Goal: Transaction & Acquisition: Book appointment/travel/reservation

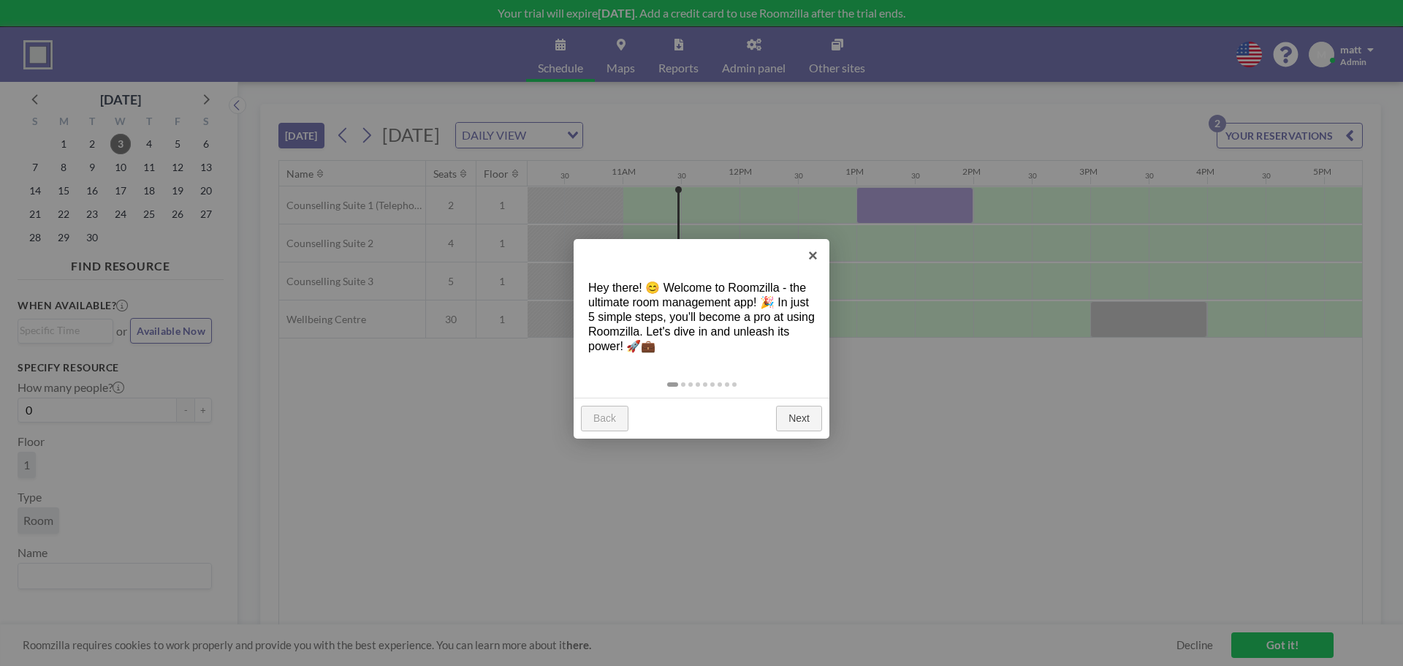
scroll to position [0, 1228]
click at [815, 258] on link "×" at bounding box center [813, 255] width 33 height 33
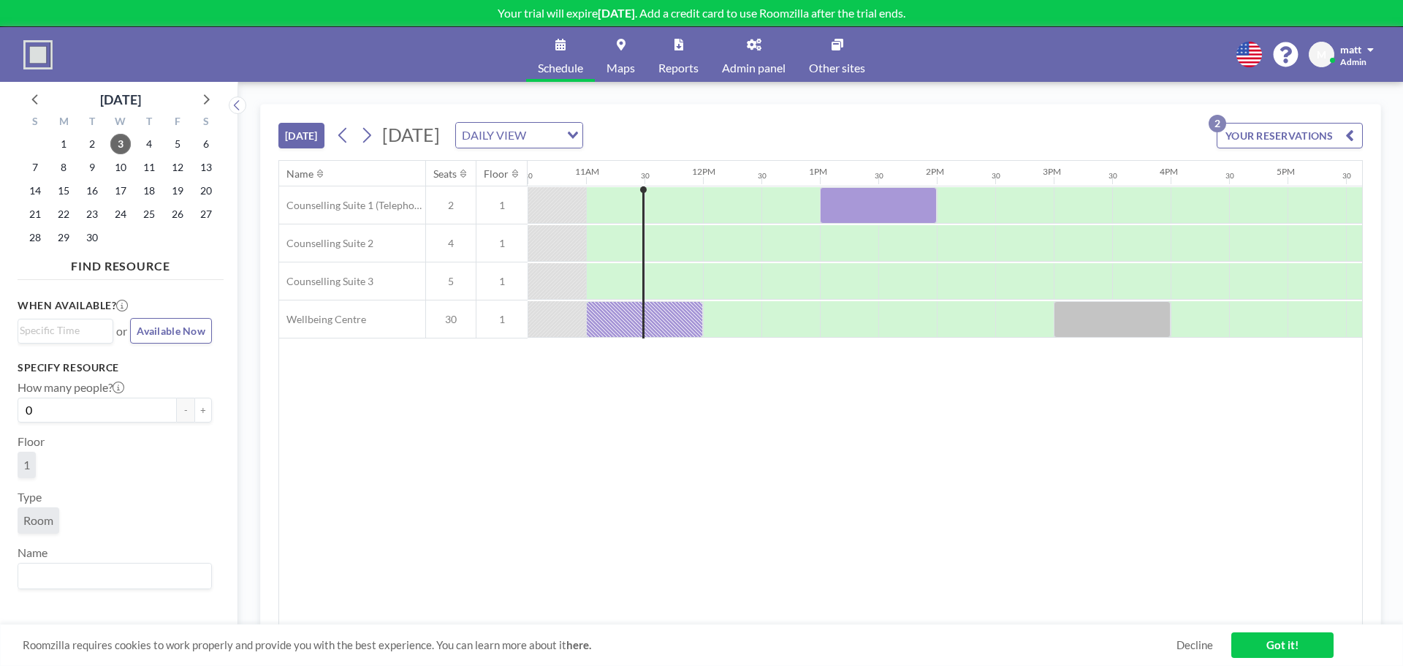
click at [754, 458] on div "Name Seats Floor 12AM 30 1AM 30 2AM 30 3AM 30 4AM 30 5AM 30 6AM 30 7AM 30 8AM 3…" at bounding box center [820, 393] width 1083 height 464
click at [1246, 42] on icon at bounding box center [1250, 55] width 26 height 26
click at [1248, 87] on li "English" at bounding box center [1257, 87] width 75 height 19
click at [1058, 450] on div "Name Seats Floor 12AM 30 1AM 30 2AM 30 3AM 30 4AM 30 5AM 30 6AM 30 7AM 30 8AM 3…" at bounding box center [820, 393] width 1083 height 464
click at [1371, 45] on span at bounding box center [1371, 50] width 7 height 10
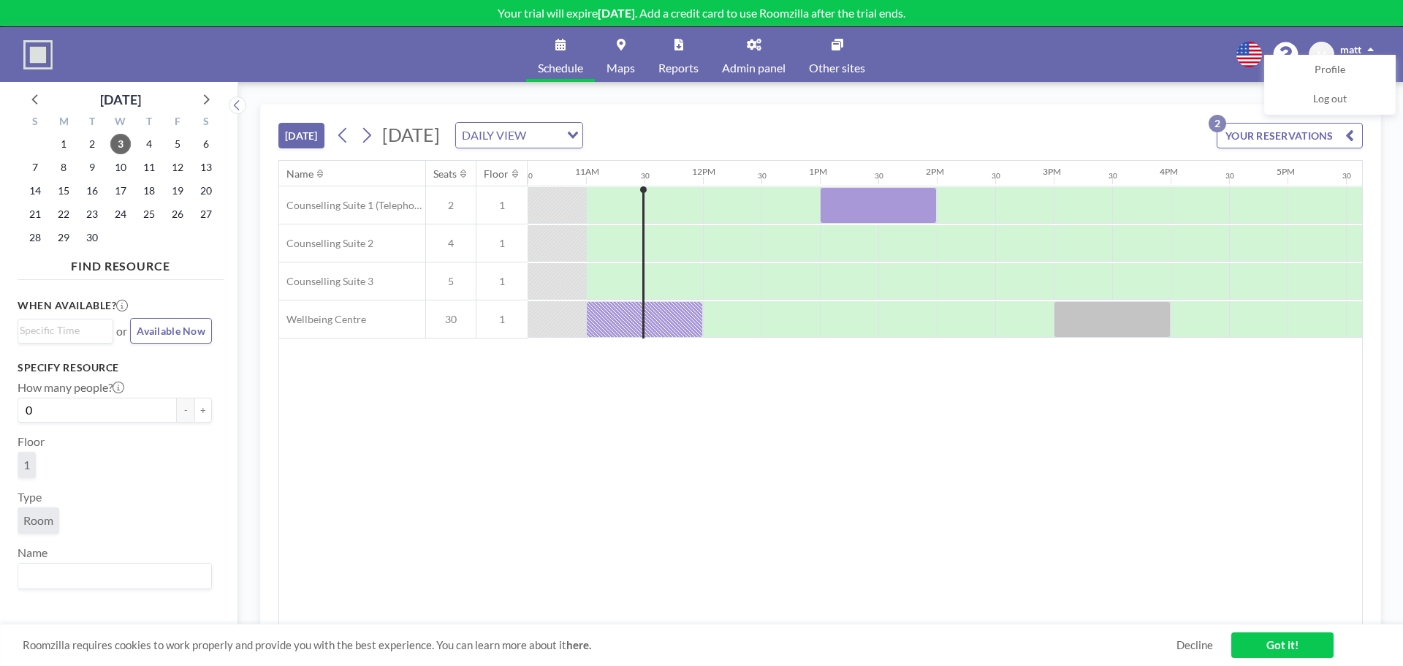
click at [862, 436] on div "Name Seats Floor 12AM 30 1AM 30 2AM 30 3AM 30 4AM 30 5AM 30 6AM 30 7AM 30 8AM 3…" at bounding box center [820, 393] width 1083 height 464
click at [35, 54] on img at bounding box center [37, 54] width 29 height 29
click at [860, 484] on div "Name Seats Floor 12AM 30 1AM 30 2AM 30 3AM 30 4AM 30 5AM 30 6AM 30 7AM 30 8AM 3…" at bounding box center [820, 393] width 1083 height 464
click at [1151, 64] on div "Schedule Maps Reports Admin panel Other sites English Polski 日本語 Española M mat…" at bounding box center [701, 54] width 1403 height 55
click at [371, 479] on div "Name Seats Floor 12AM 30 1AM 30 2AM 30 3AM 30 4AM 30 5AM 30 6AM 30 7AM 30 8AM 3…" at bounding box center [820, 393] width 1083 height 464
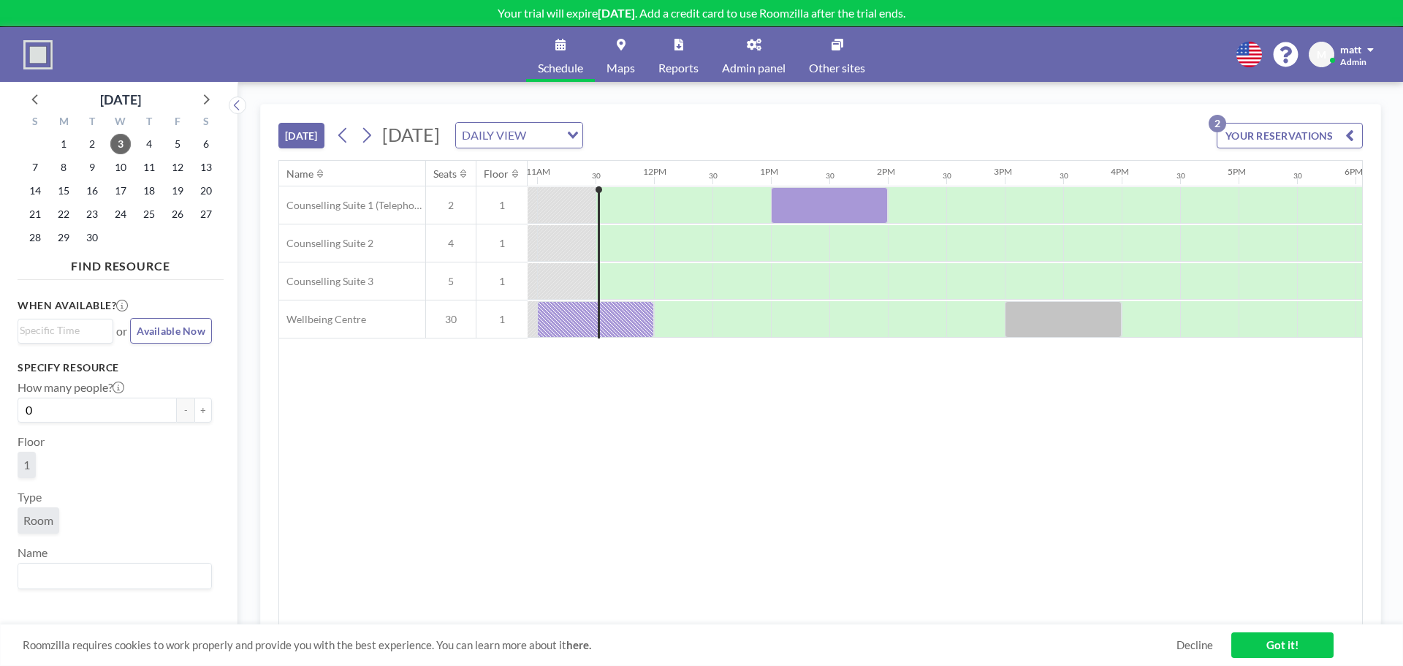
scroll to position [0, 1286]
click at [1372, 49] on span at bounding box center [1371, 50] width 7 height 10
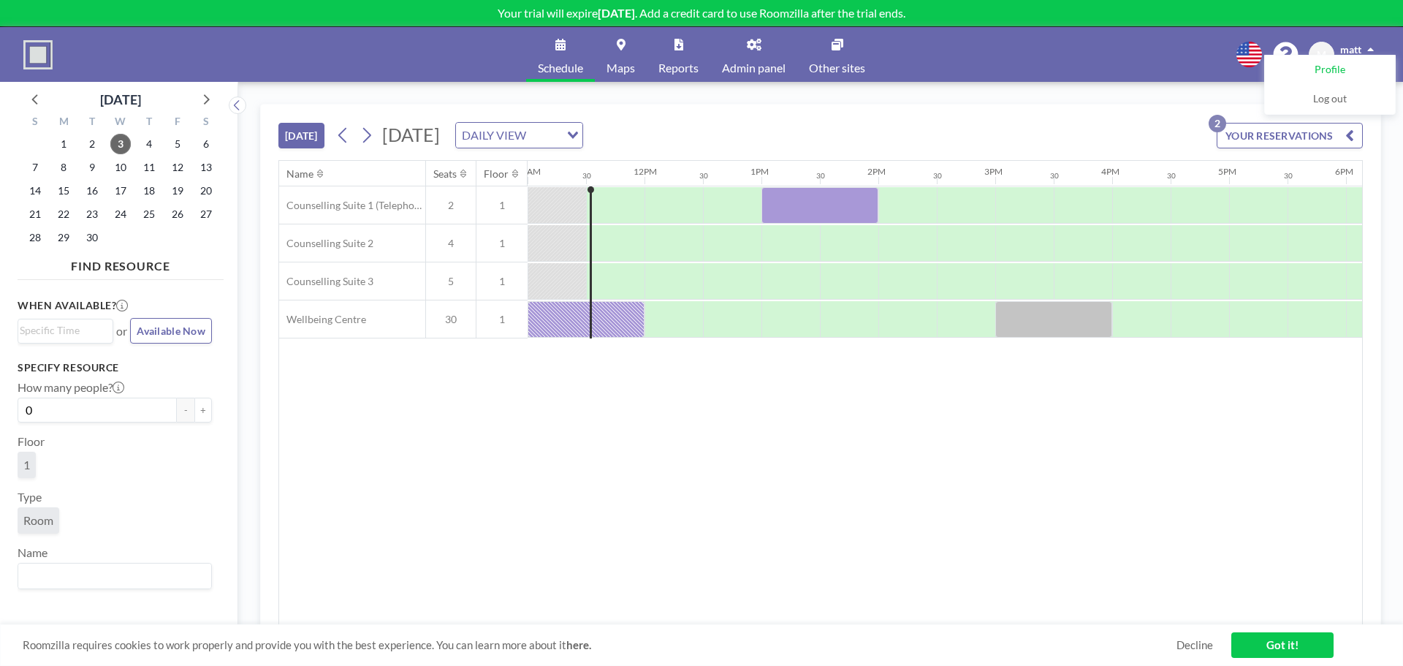
click at [1339, 64] on span "Profile" at bounding box center [1330, 70] width 31 height 15
click at [763, 9] on p "Your trial will expire in 14 days . Add a credit card to use Roomzilla after th…" at bounding box center [701, 13] width 1403 height 15
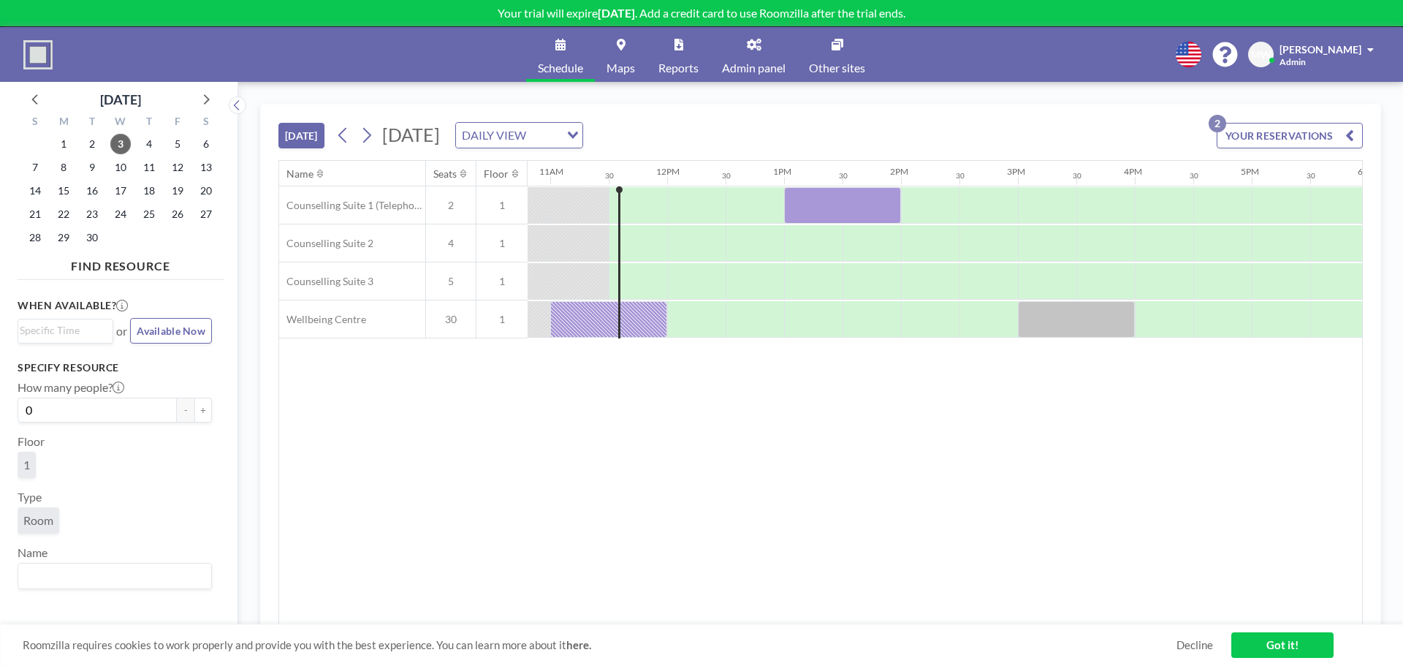
scroll to position [0, 1286]
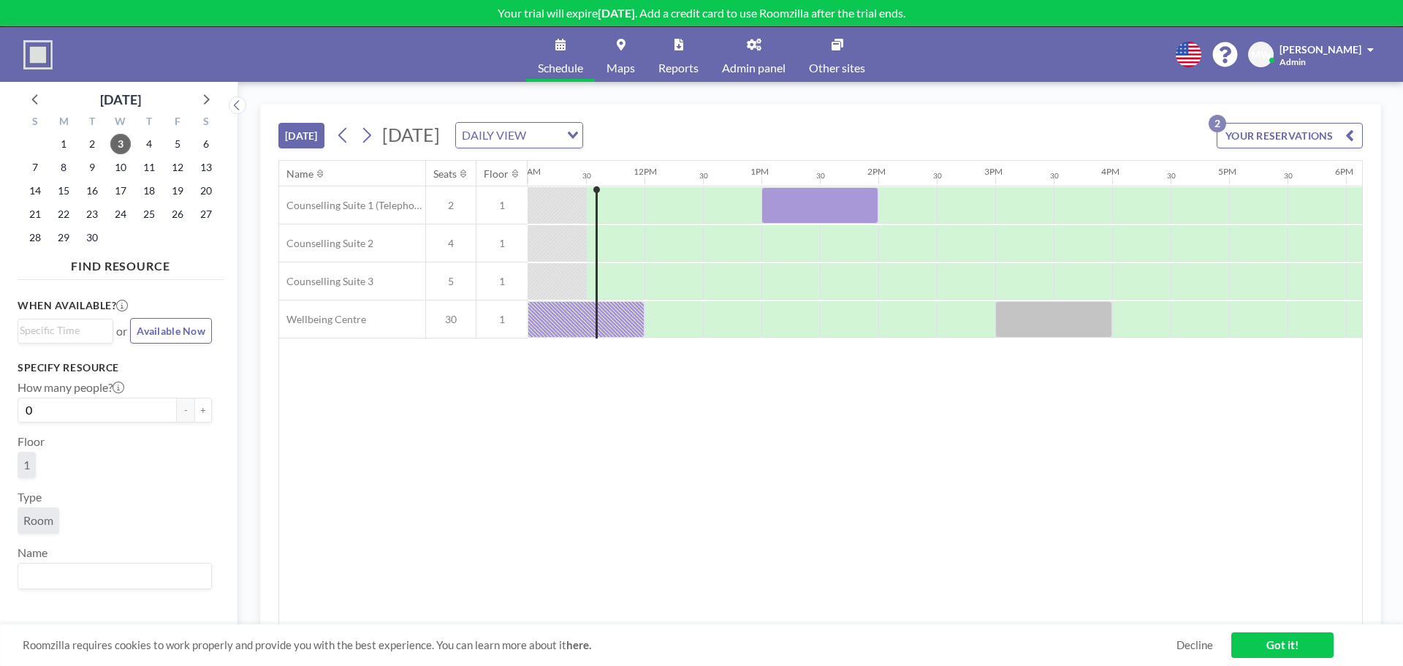
click at [583, 507] on div "Name Seats Floor 12AM 30 1AM 30 2AM 30 3AM 30 4AM 30 5AM 30 6AM 30 7AM 30 8AM 3…" at bounding box center [820, 393] width 1083 height 464
click at [1311, 638] on link "Got it!" at bounding box center [1283, 645] width 102 height 26
click at [648, 459] on div "Name Seats Floor 12AM 30 1AM 30 2AM 30 3AM 30 4AM 30 5AM 30 6AM 30 7AM 30 8AM 3…" at bounding box center [820, 393] width 1083 height 464
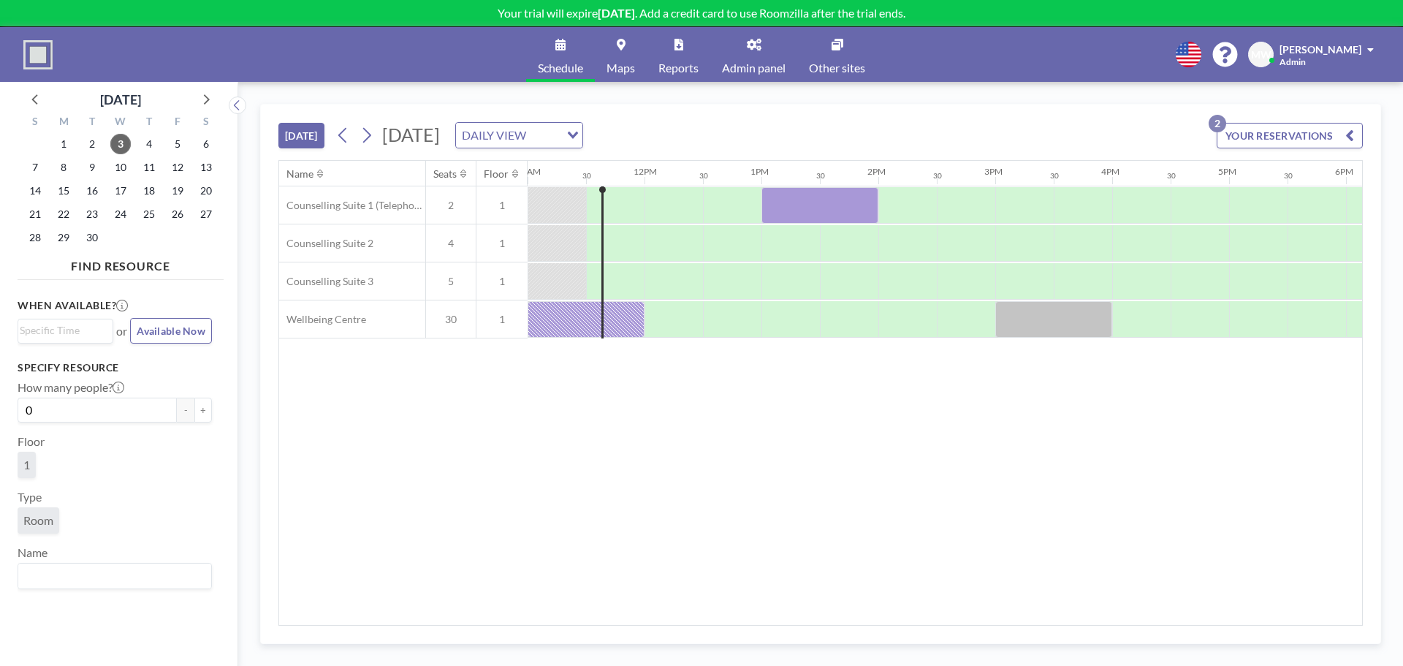
click at [756, 59] on link "Admin panel" at bounding box center [753, 54] width 87 height 55
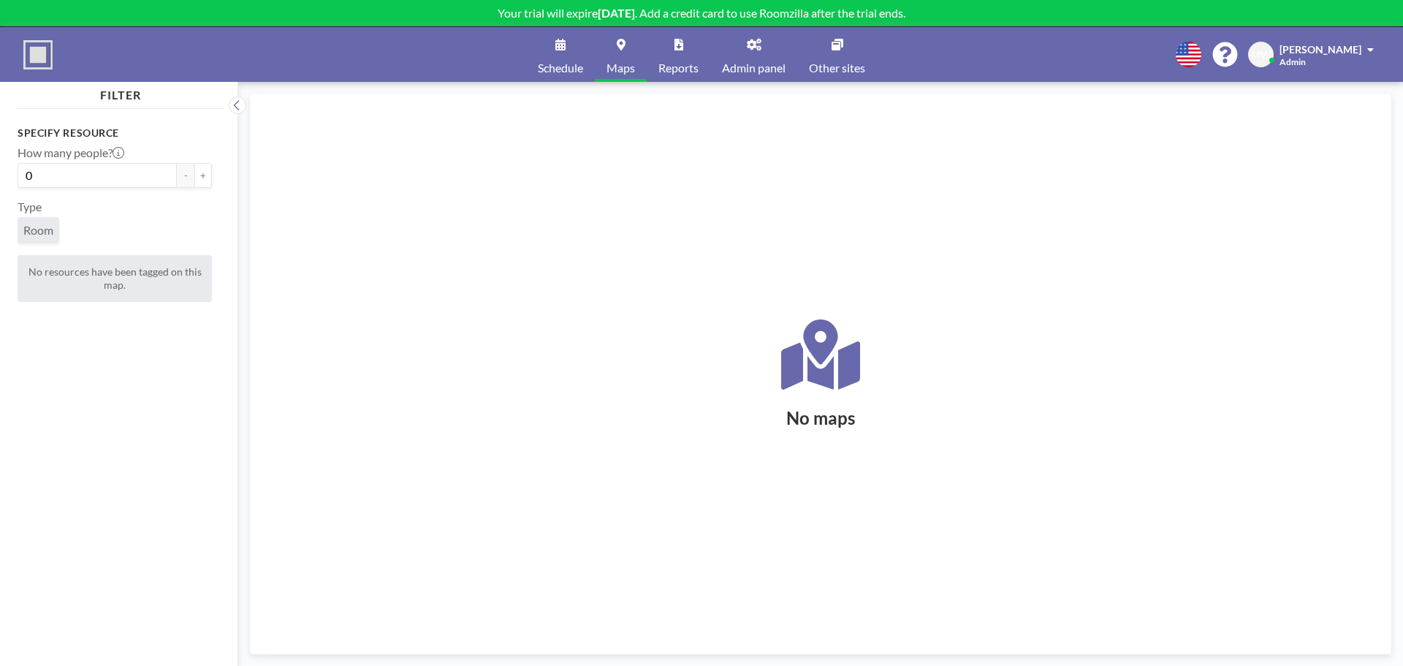
click at [575, 58] on link "Schedule" at bounding box center [560, 54] width 69 height 55
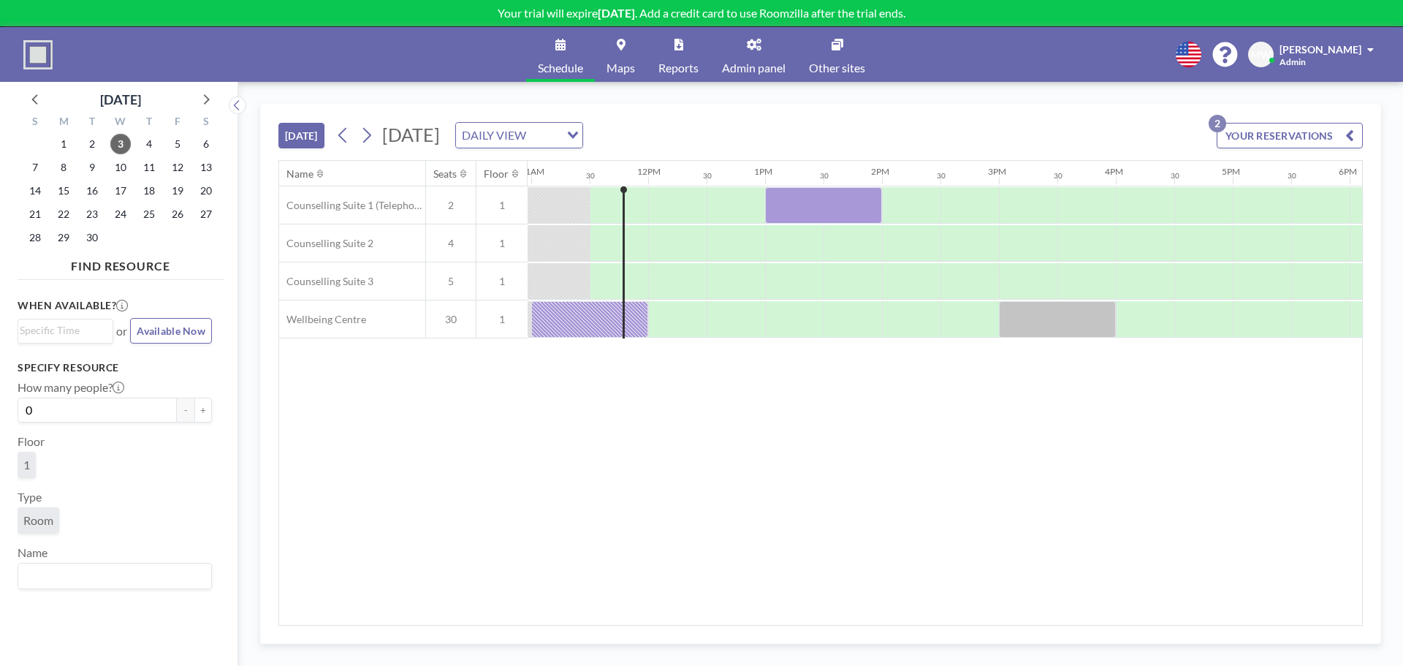
scroll to position [0, 1286]
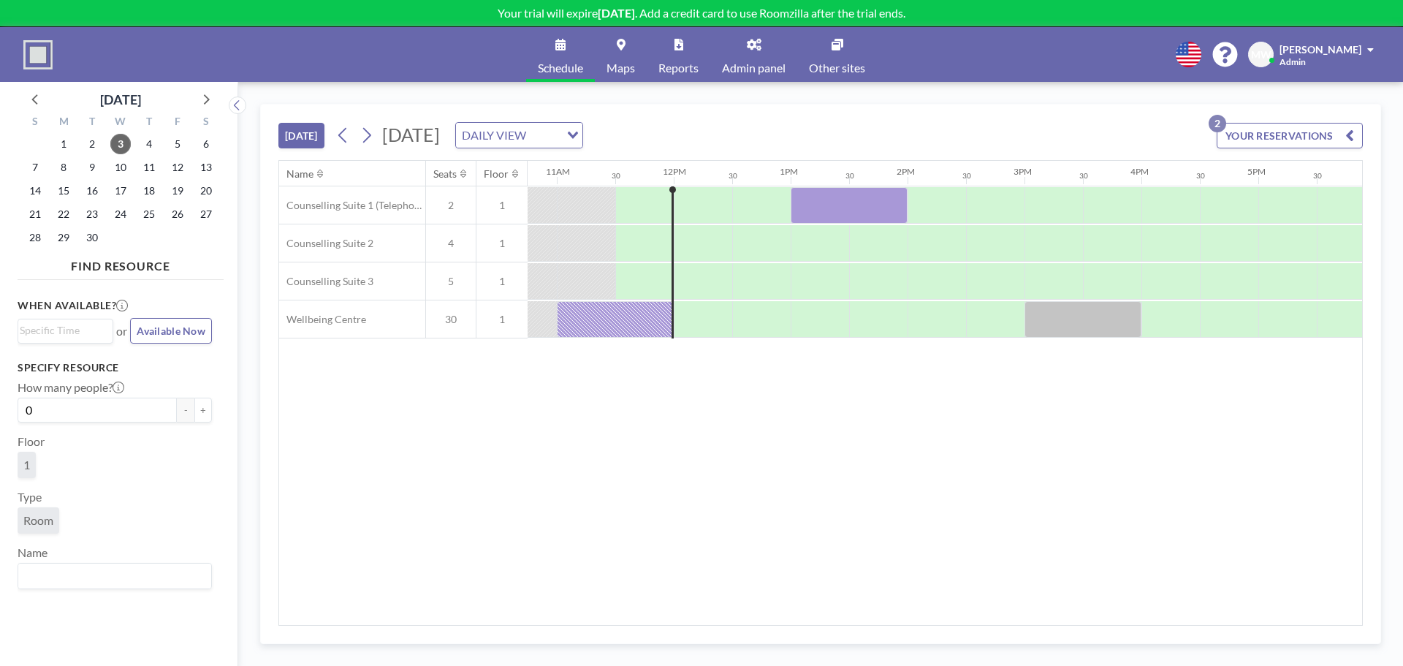
scroll to position [0, 1286]
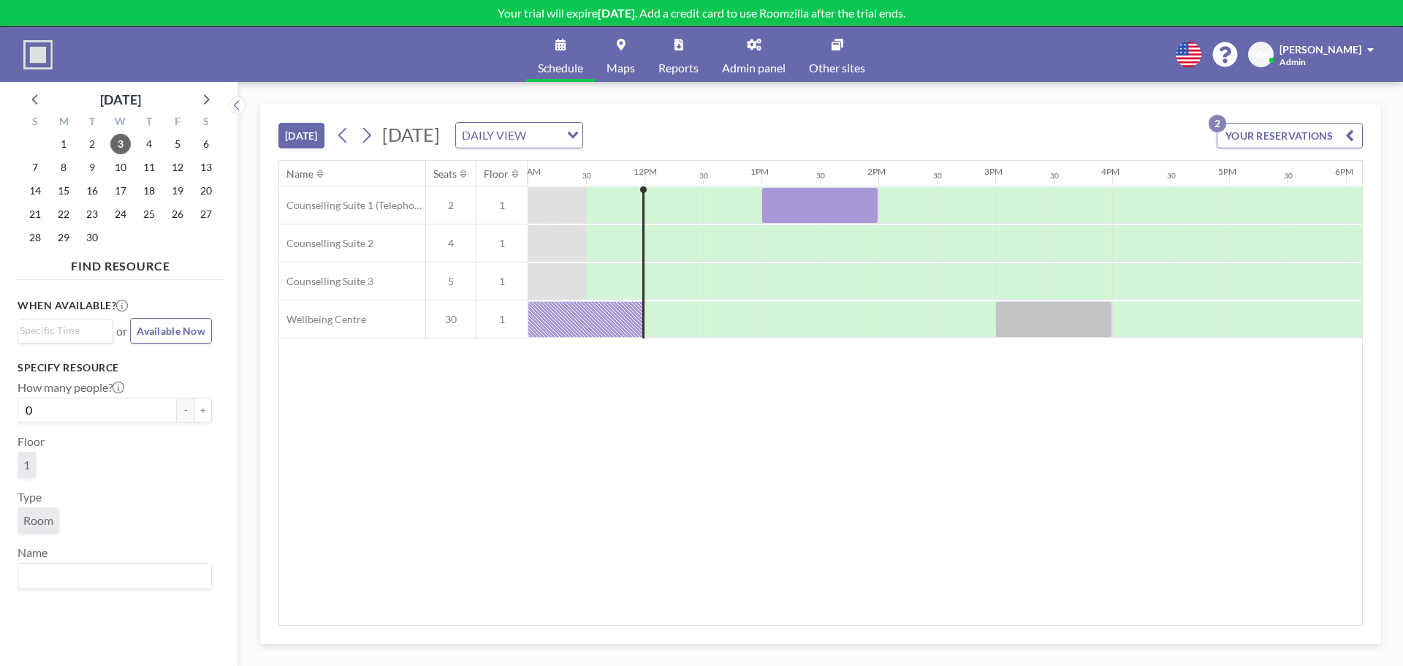
click at [526, 528] on div "Name Seats Floor 12AM 30 1AM 30 2AM 30 3AM 30 4AM 30 5AM 30 6AM 30 7AM 30 8AM 3…" at bounding box center [820, 393] width 1083 height 464
click at [455, 200] on span "2" at bounding box center [451, 205] width 50 height 13
click at [450, 242] on span "4" at bounding box center [451, 243] width 50 height 13
click at [465, 172] on icon at bounding box center [463, 174] width 6 height 8
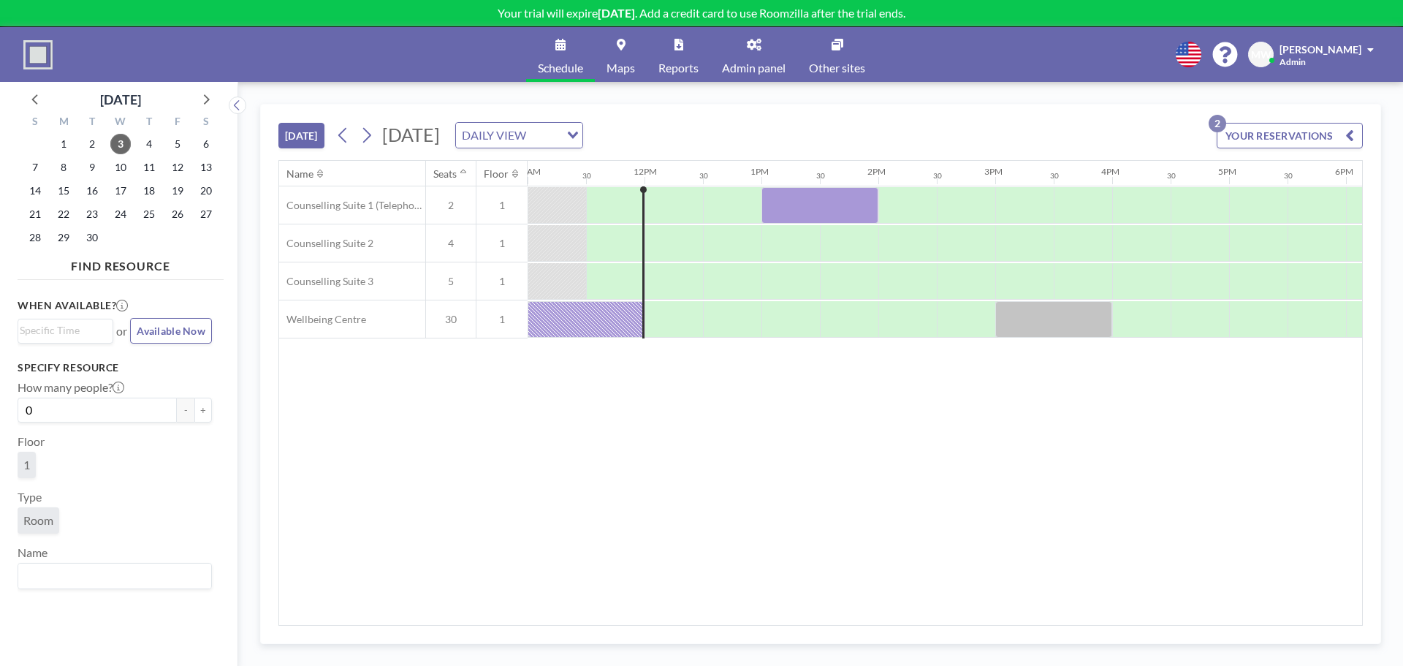
click at [465, 172] on icon at bounding box center [463, 172] width 6 height 4
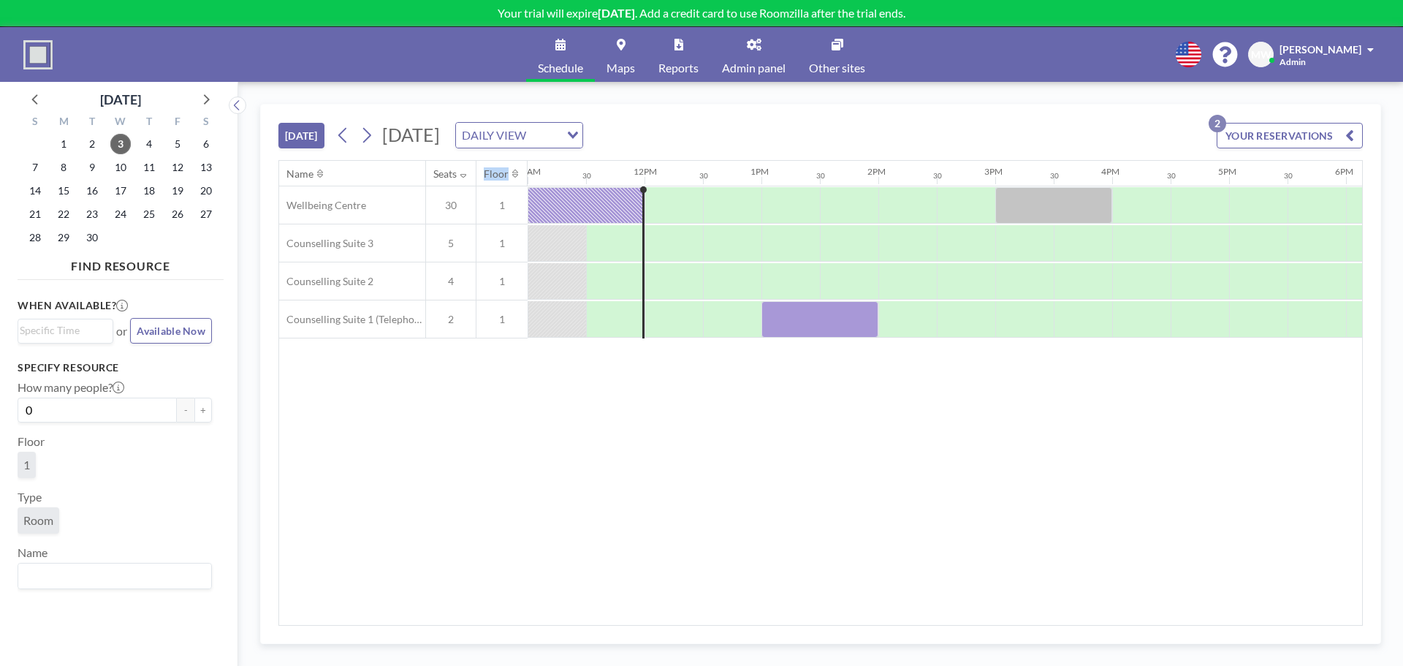
click at [465, 172] on icon at bounding box center [463, 174] width 6 height 10
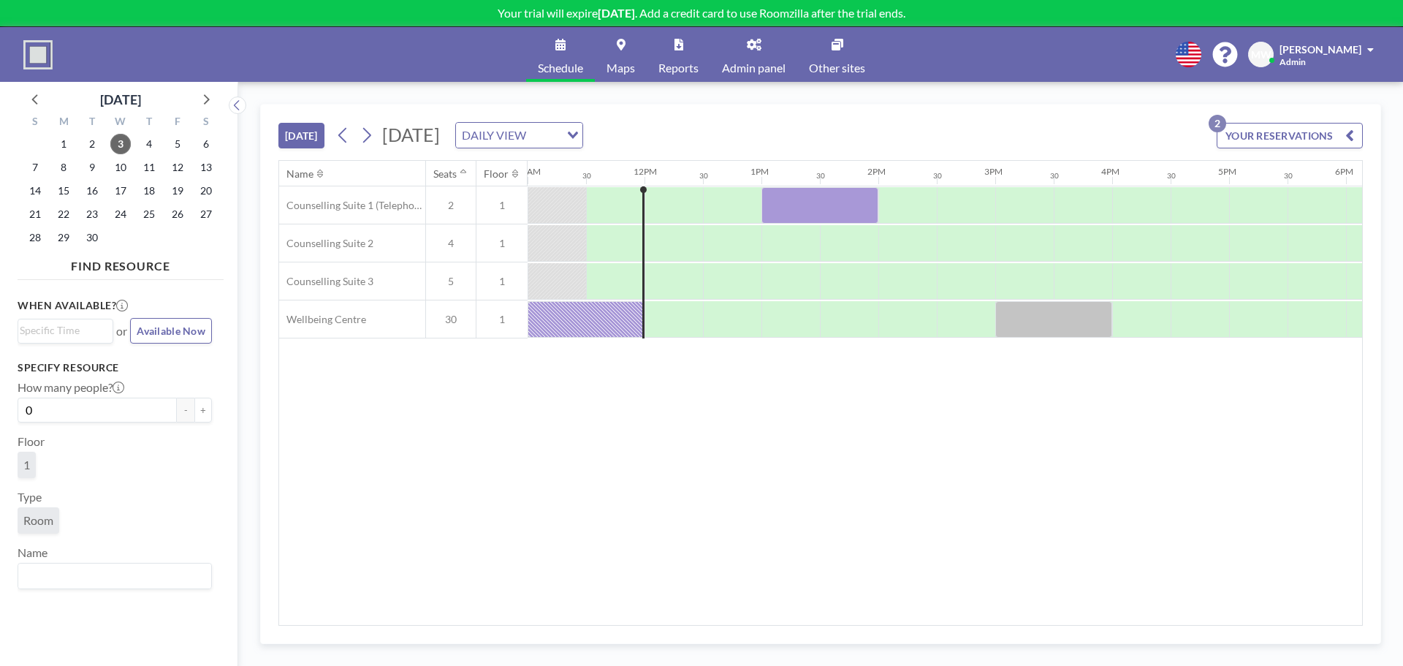
click at [434, 428] on div "Name Seats Floor 12AM 30 1AM 30 2AM 30 3AM 30 4AM 30 5AM 30 6AM 30 7AM 30 8AM 3…" at bounding box center [820, 393] width 1083 height 464
click at [559, 66] on span "Schedule" at bounding box center [560, 68] width 45 height 12
click at [621, 50] on link "Maps" at bounding box center [621, 54] width 52 height 55
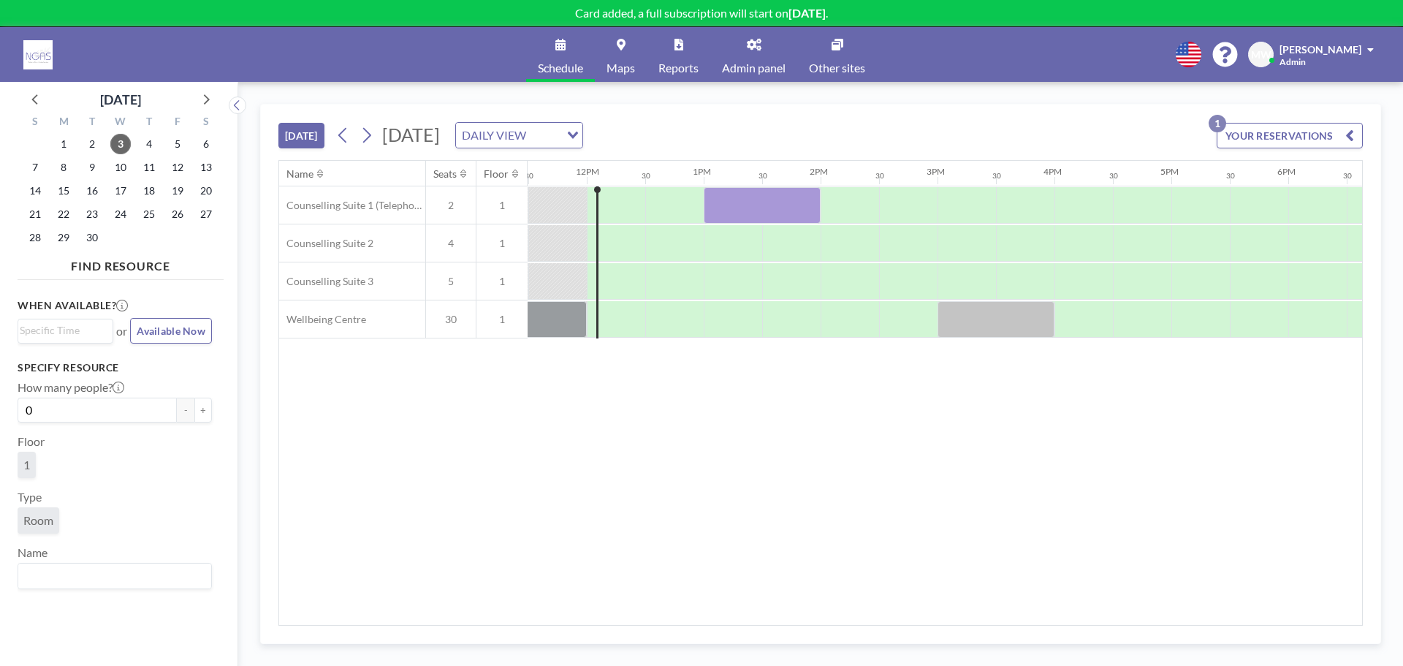
scroll to position [0, 1345]
click at [685, 574] on div "Name Seats Floor 12AM 30 1AM 30 2AM 30 3AM 30 4AM 30 5AM 30 6AM 30 7AM 30 8AM 3…" at bounding box center [820, 393] width 1083 height 464
click at [607, 549] on div "Name Seats Floor 12AM 30 1AM 30 2AM 30 3AM 30 4AM 30 5AM 30 6AM 30 7AM 30 8AM 3…" at bounding box center [820, 393] width 1083 height 464
click at [650, 480] on div "Name Seats Floor 12AM 30 1AM 30 2AM 30 3AM 30 4AM 30 5AM 30 6AM 30 7AM 30 8AM 3…" at bounding box center [820, 393] width 1083 height 464
click at [634, 539] on div "Name Seats Floor 12AM 30 1AM 30 2AM 30 3AM 30 4AM 30 5AM 30 6AM 30 7AM 30 8AM 3…" at bounding box center [820, 393] width 1083 height 464
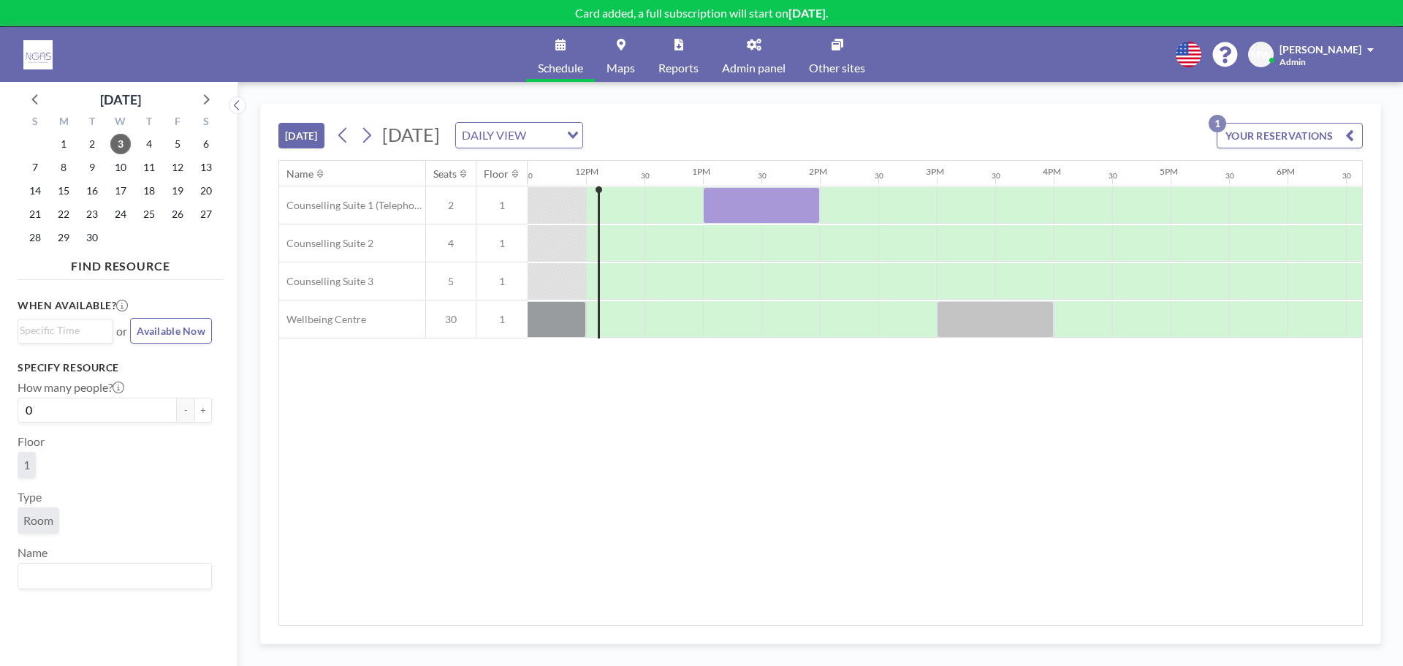
click at [631, 60] on link "Maps" at bounding box center [621, 54] width 52 height 55
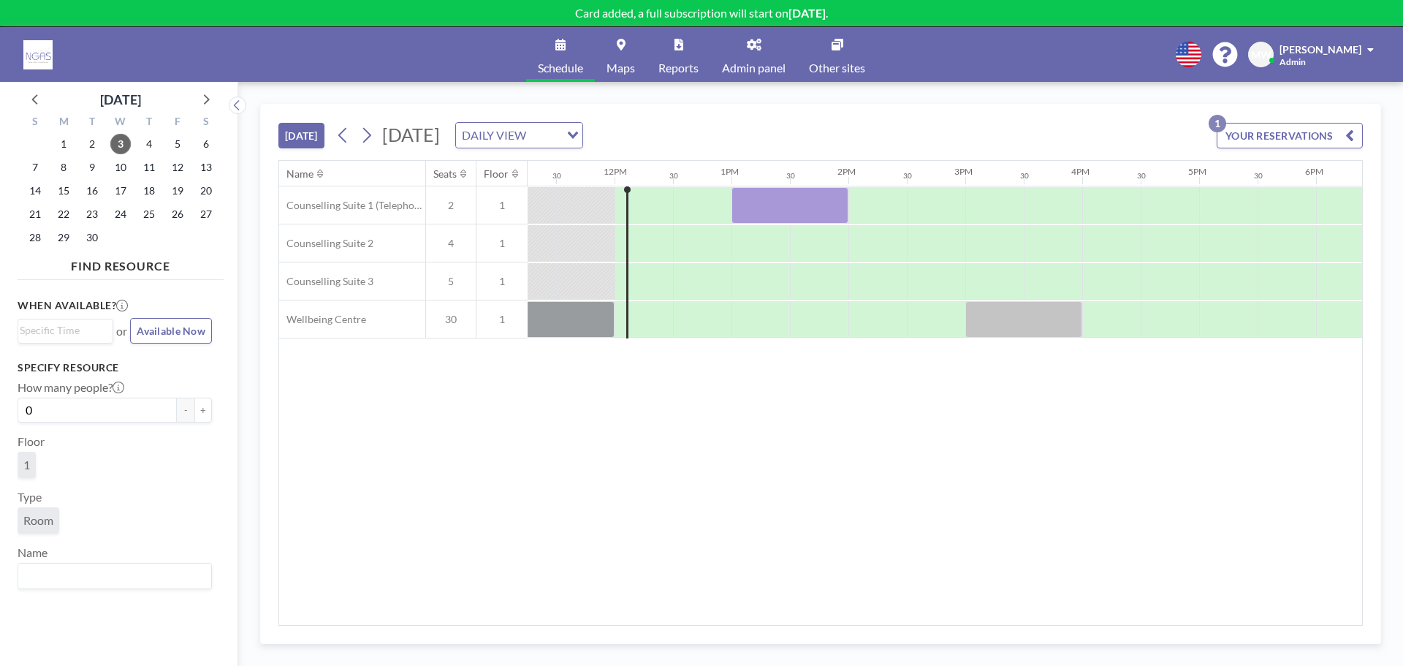
scroll to position [0, 1345]
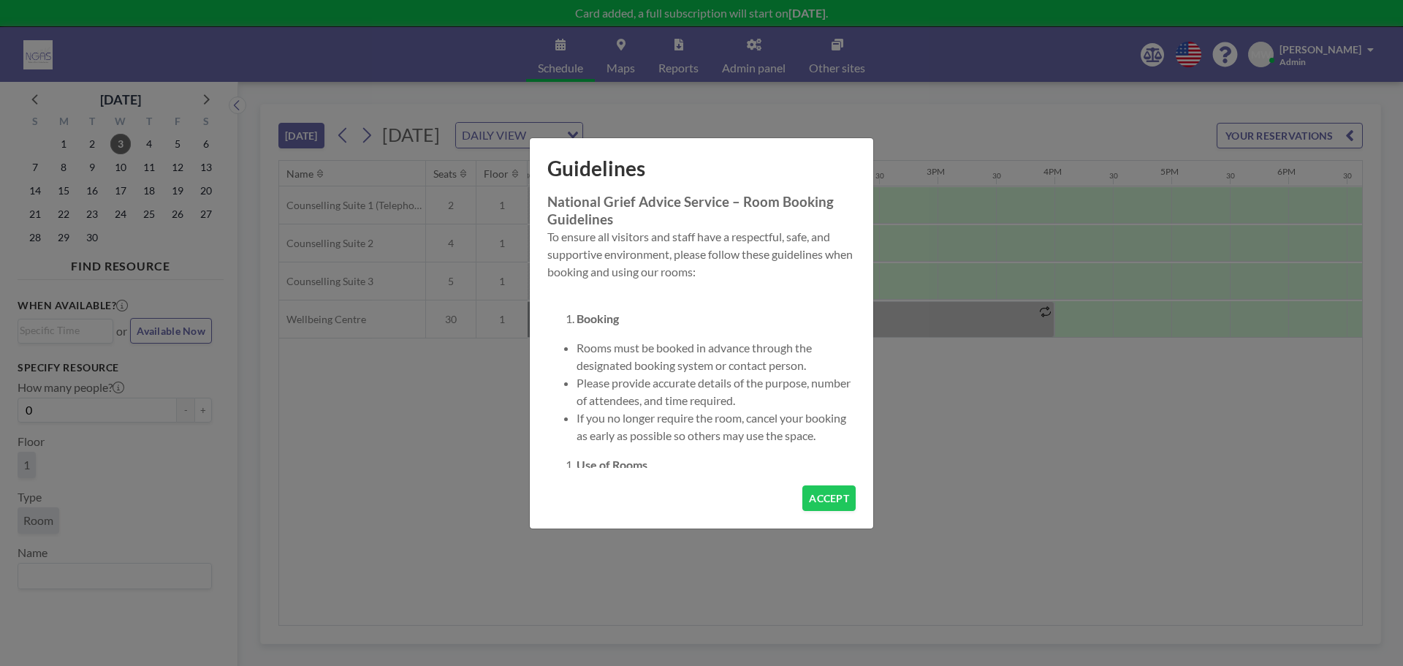
scroll to position [0, 1345]
click at [439, 472] on div "Guidelines National Grief Advice Service – Room Booking Guidelines To ensure al…" at bounding box center [701, 333] width 1403 height 666
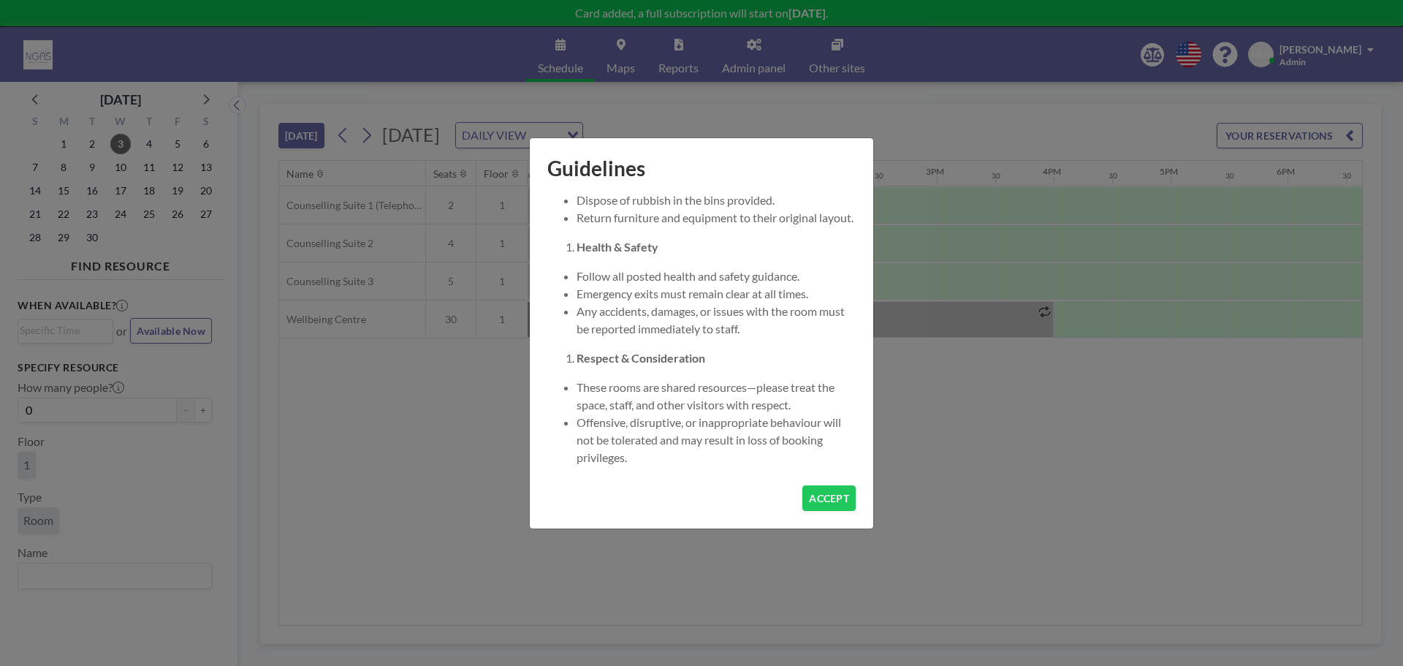
scroll to position [760, 0]
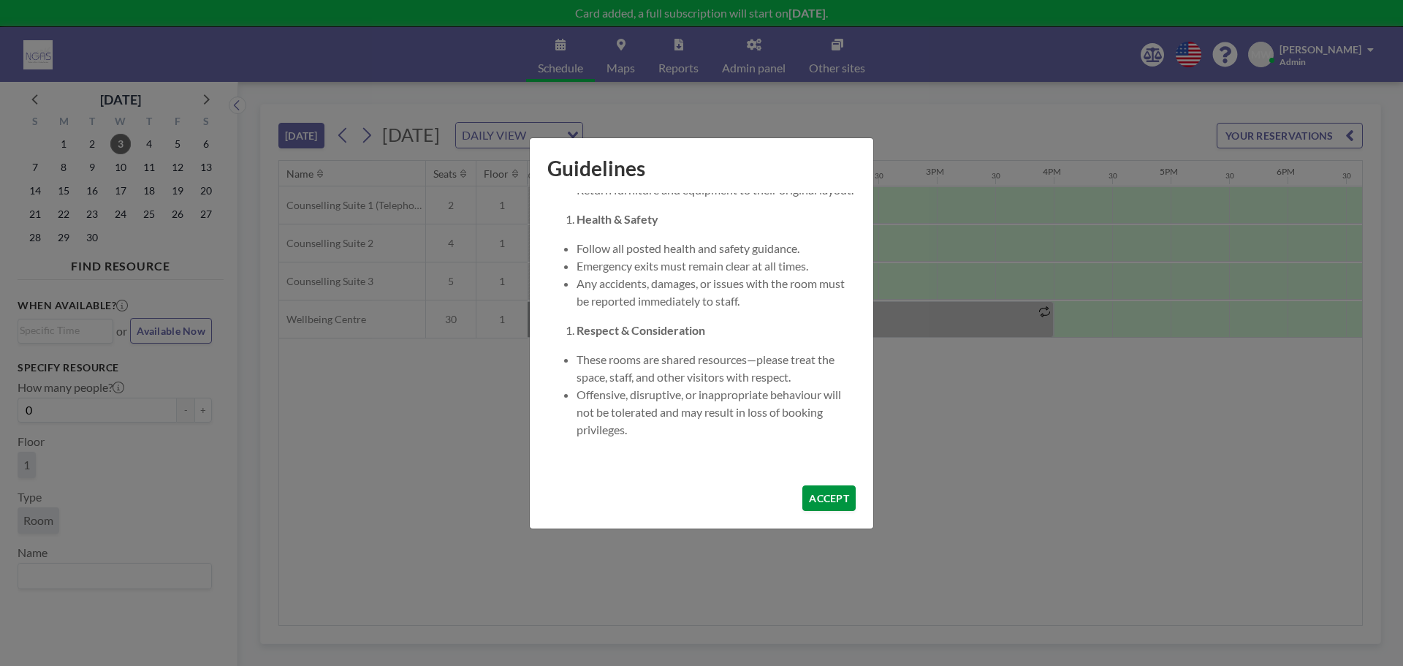
click at [830, 497] on button "ACCEPT" at bounding box center [829, 498] width 53 height 26
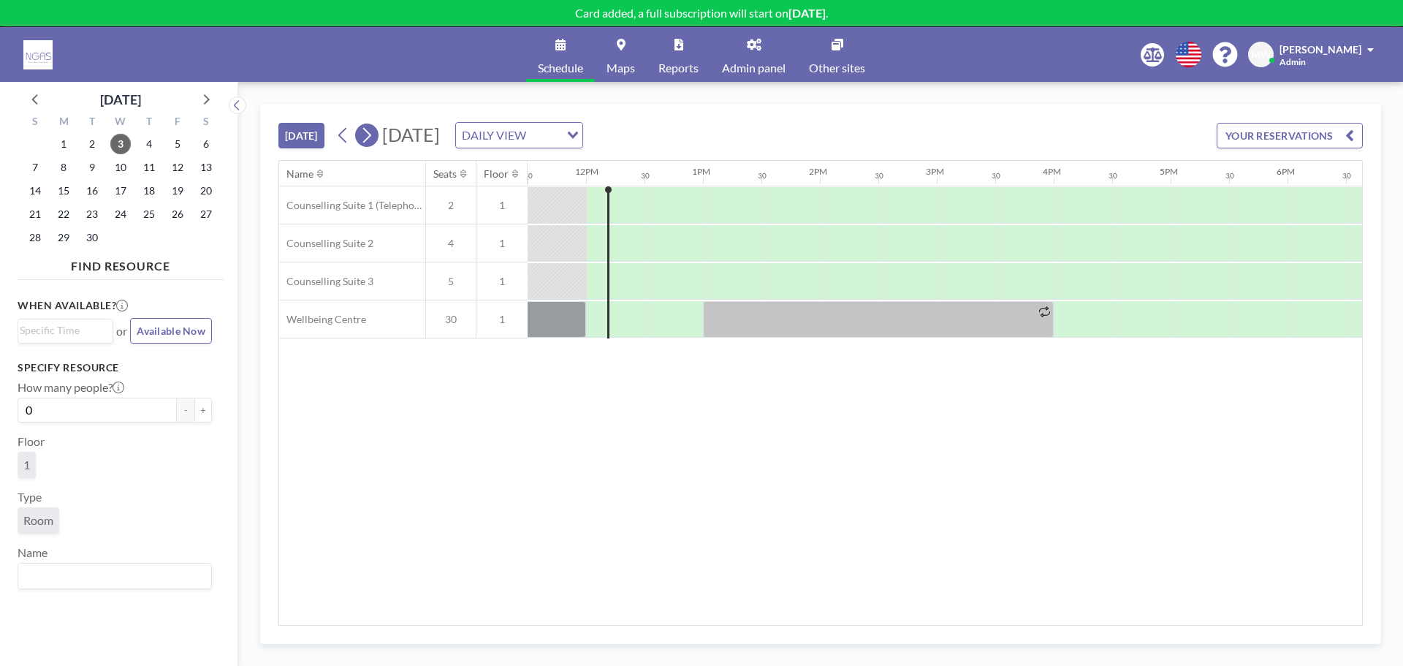
click at [369, 130] on icon at bounding box center [367, 135] width 8 height 15
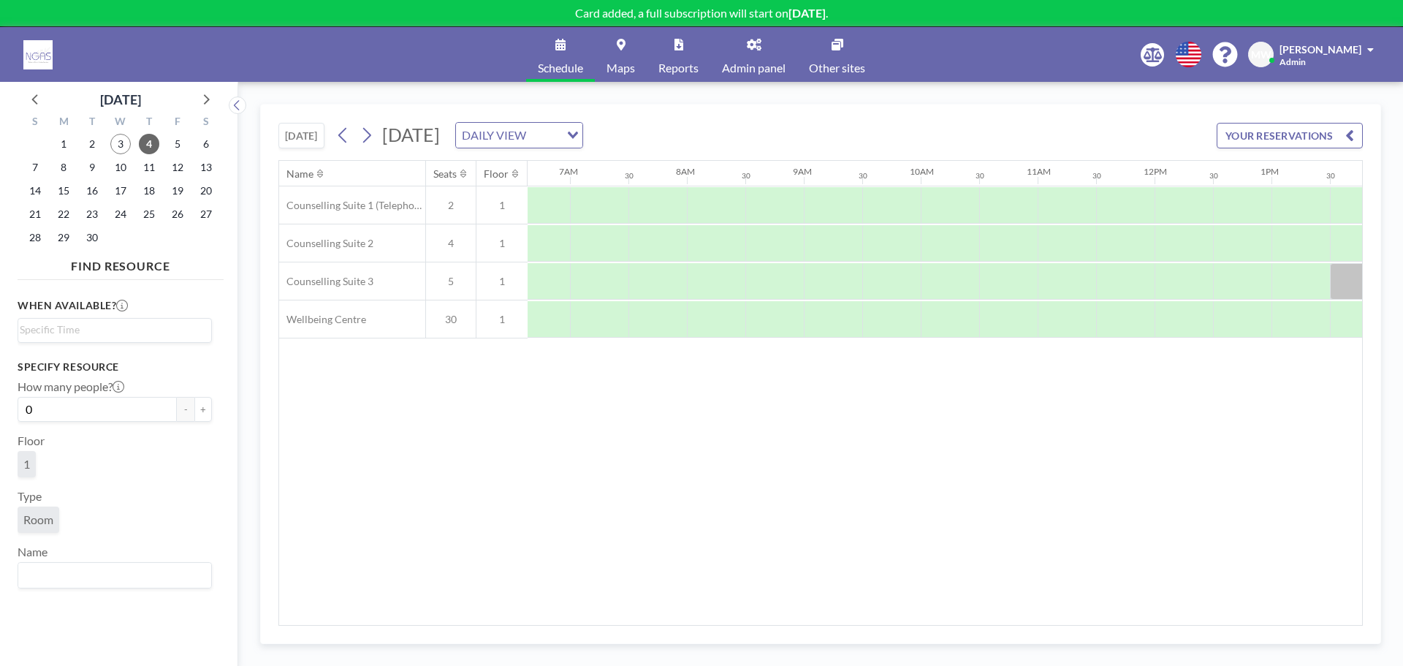
scroll to position [0, 766]
click at [892, 322] on div at bounding box center [902, 319] width 58 height 37
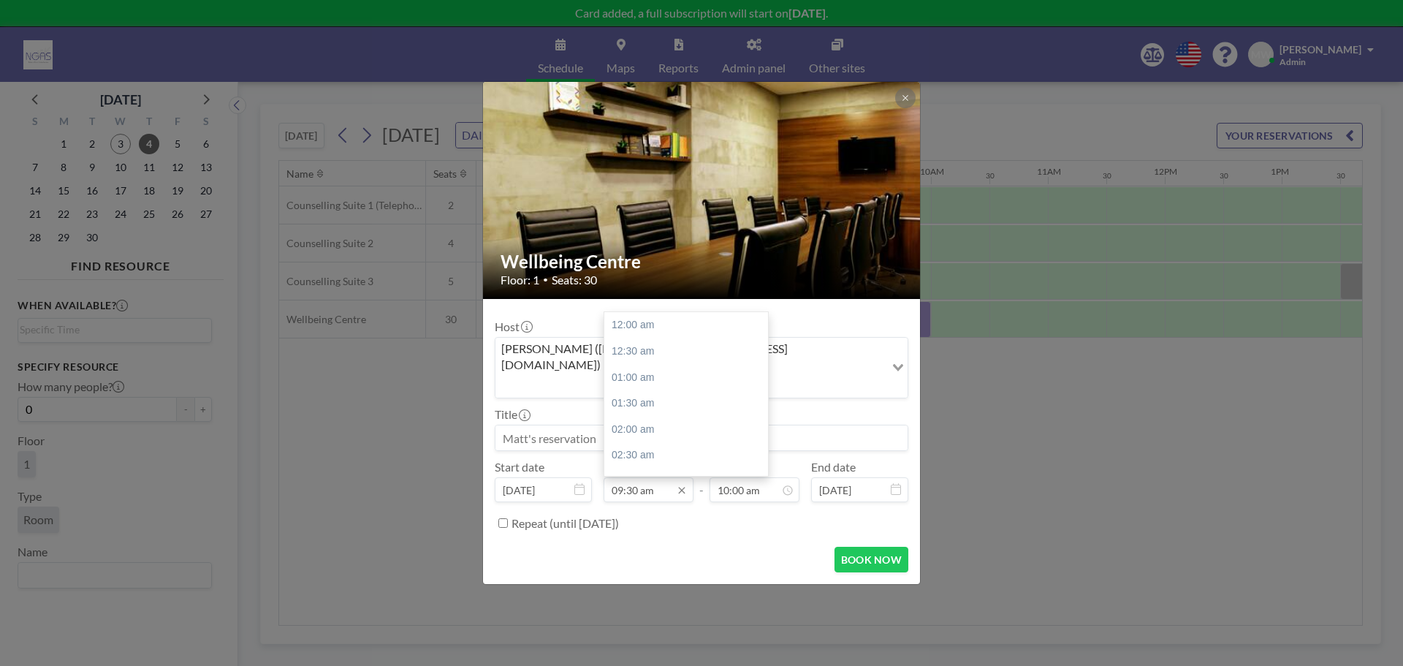
scroll to position [494, 0]
click at [580, 425] on input at bounding box center [702, 437] width 412 height 25
type input "FSFP MEETING"
click at [763, 338] on div "10:30 am" at bounding box center [720, 351] width 171 height 26
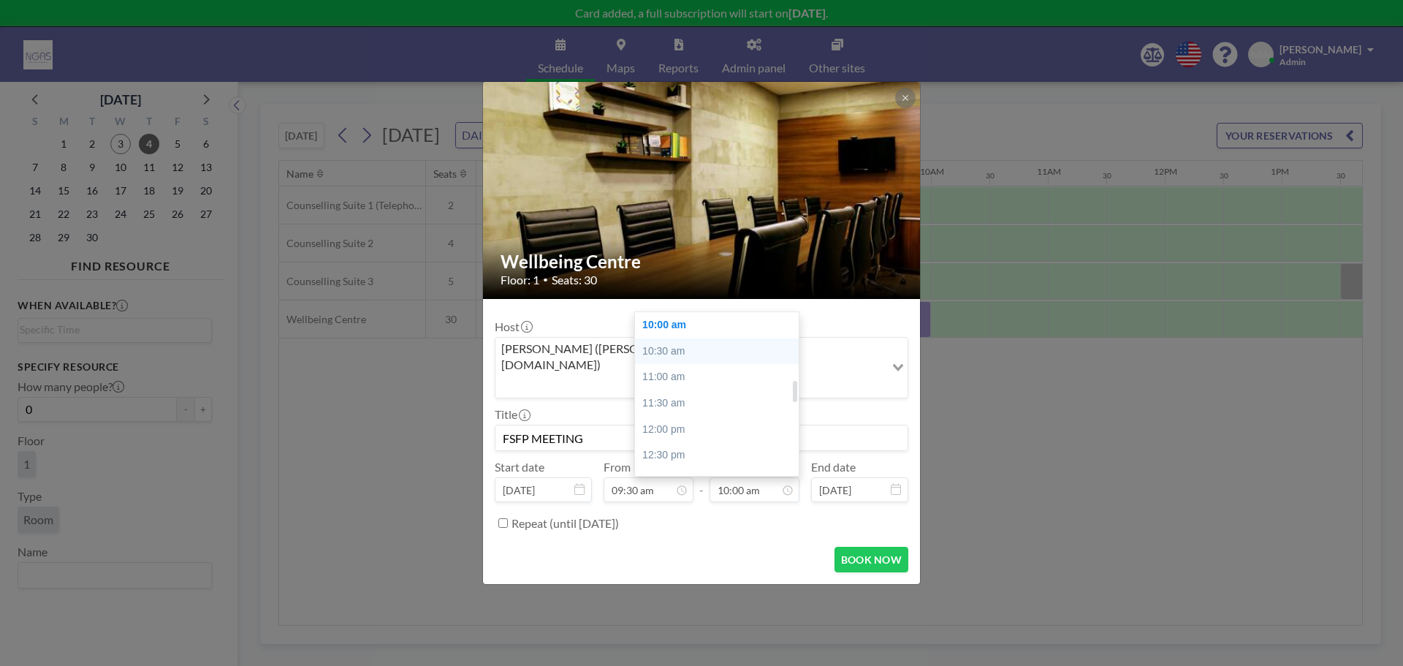
type input "10:30 am"
click at [894, 547] on button "BOOK NOW" at bounding box center [872, 560] width 74 height 26
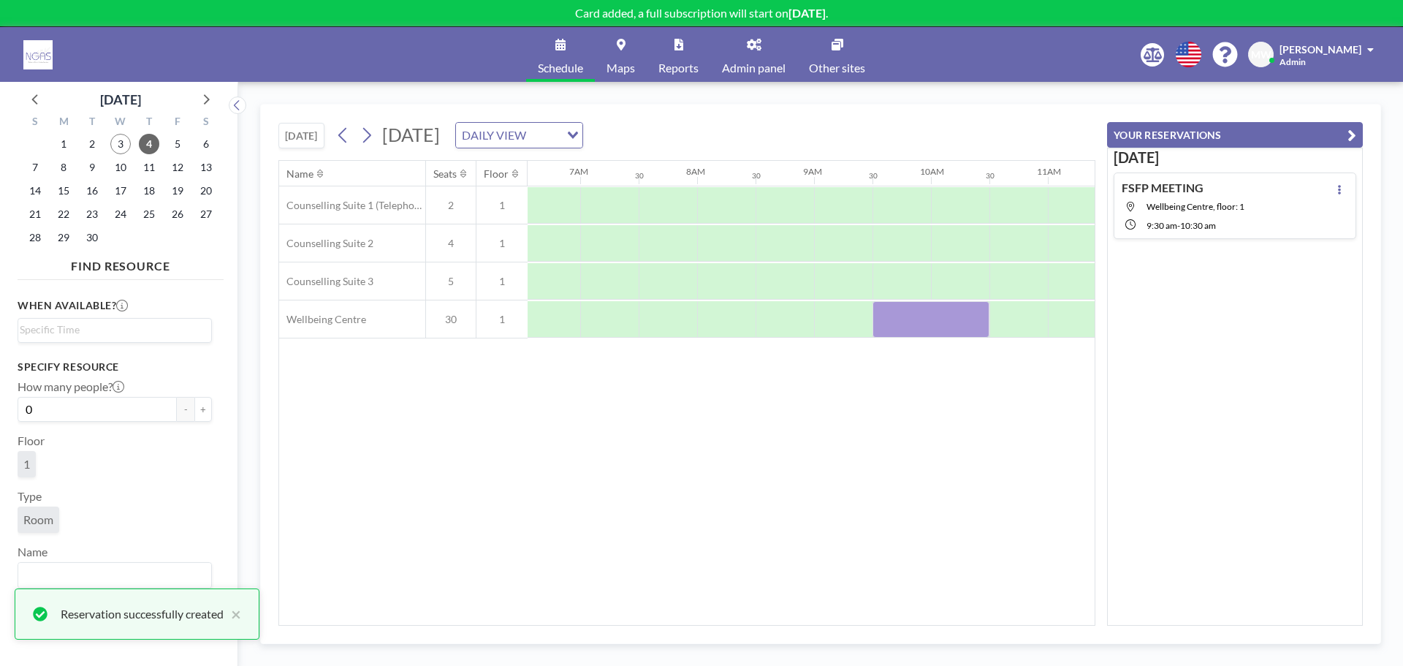
click at [892, 497] on div "Name Seats Floor 12AM 30 1AM 30 2AM 30 3AM 30 4AM 30 5AM 30 6AM 30 7AM 30 8AM 3…" at bounding box center [687, 393] width 816 height 464
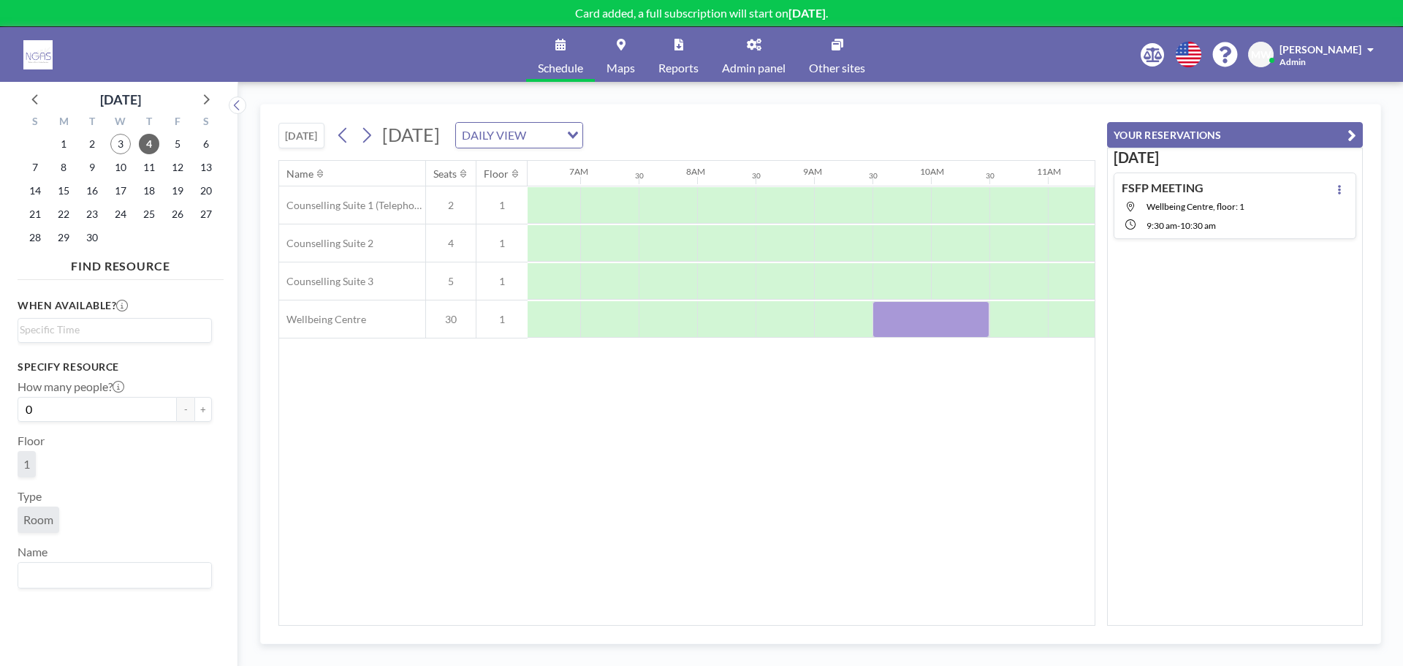
click at [627, 436] on div "Name Seats Floor 12AM 30 1AM 30 2AM 30 3AM 30 4AM 30 5AM 30 6AM 30 7AM 30 8AM 3…" at bounding box center [687, 393] width 816 height 464
click at [1354, 131] on icon "button" at bounding box center [1352, 135] width 9 height 18
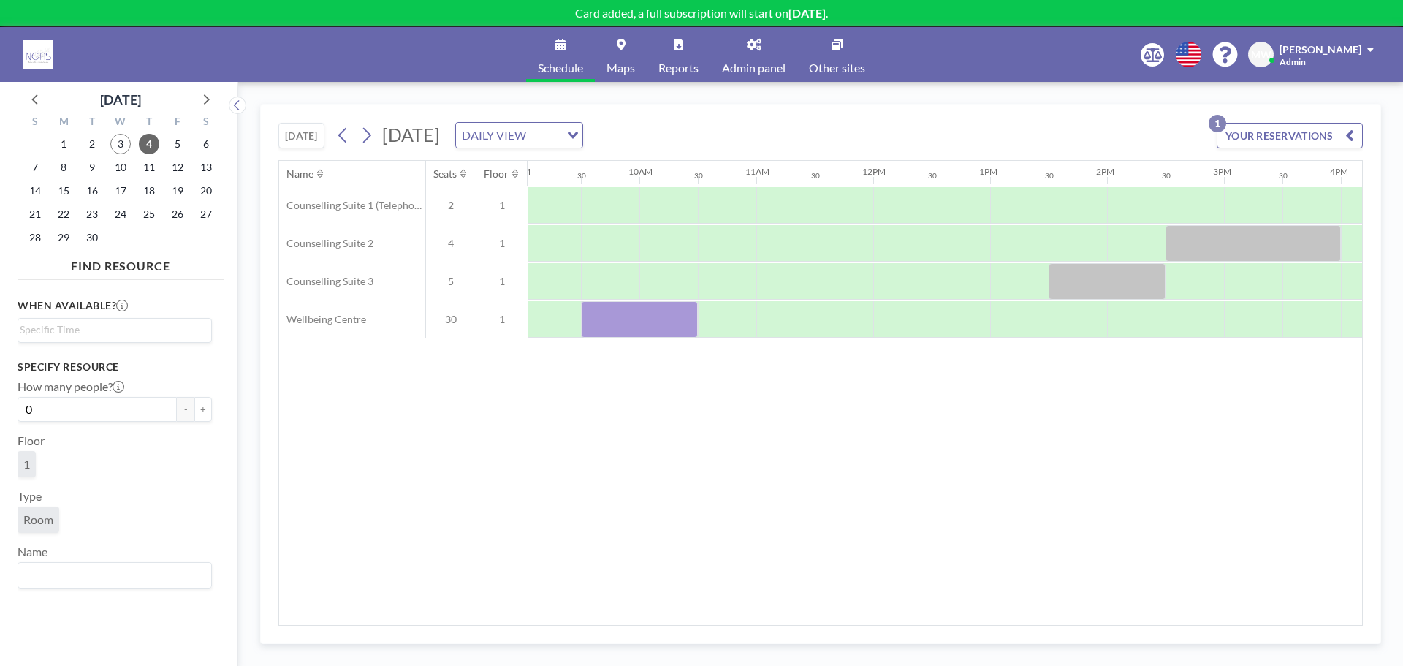
scroll to position [0, 1066]
click at [630, 63] on span "Maps" at bounding box center [621, 68] width 29 height 12
